Goal: Navigation & Orientation: Find specific page/section

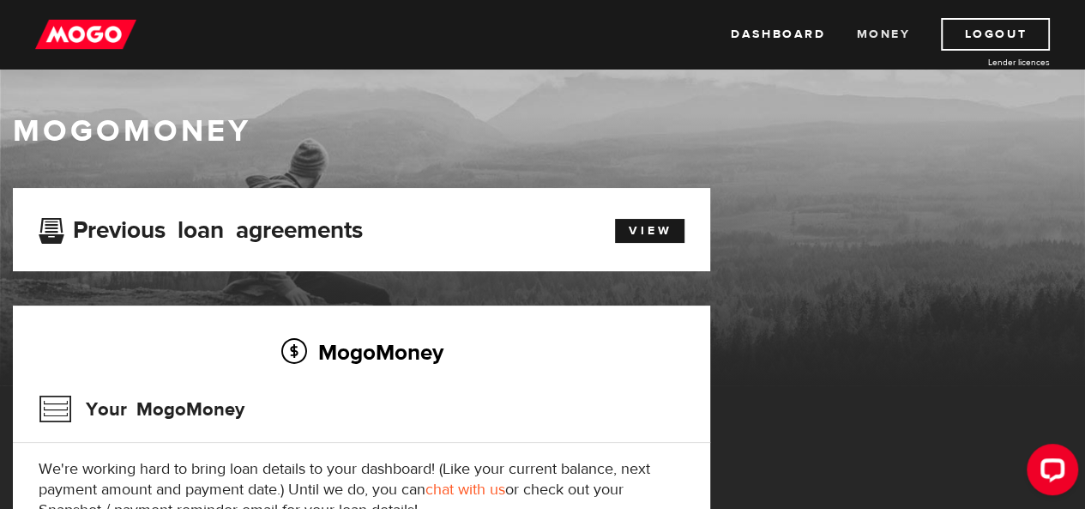
click at [870, 22] on link "Money" at bounding box center [883, 34] width 54 height 33
click at [799, 40] on link "Dashboard" at bounding box center [778, 34] width 94 height 33
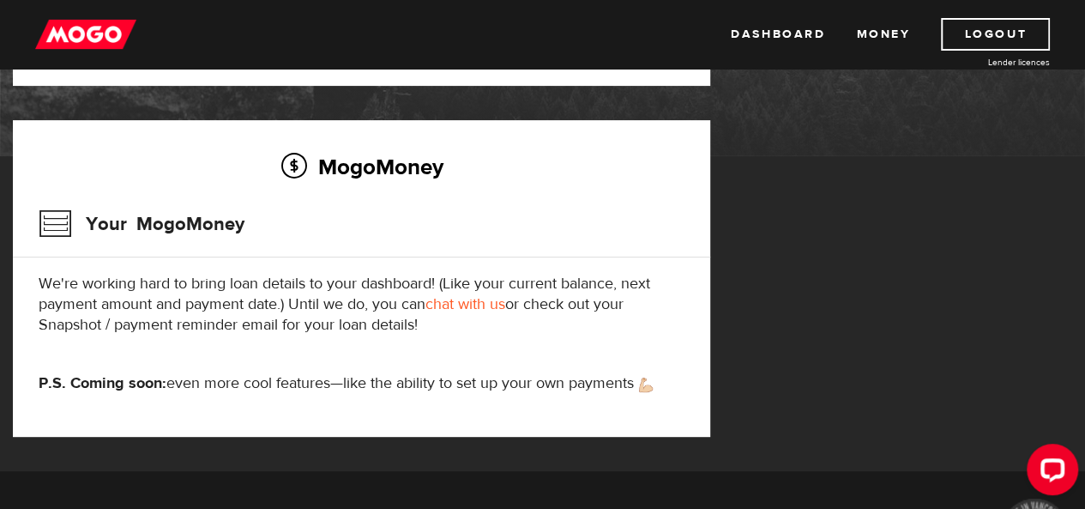
scroll to position [199, 0]
